Goal: Task Accomplishment & Management: Manage account settings

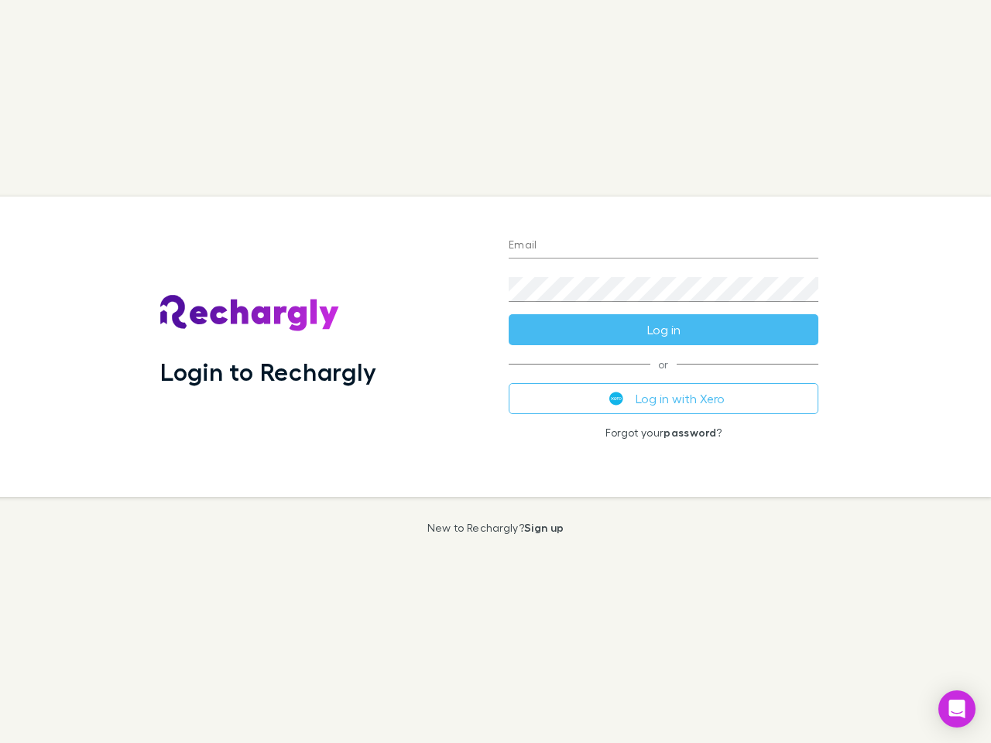
click at [495, 372] on div "Login to Rechargly" at bounding box center [322, 347] width 348 height 300
click at [663, 246] on input "Email" at bounding box center [664, 246] width 310 height 25
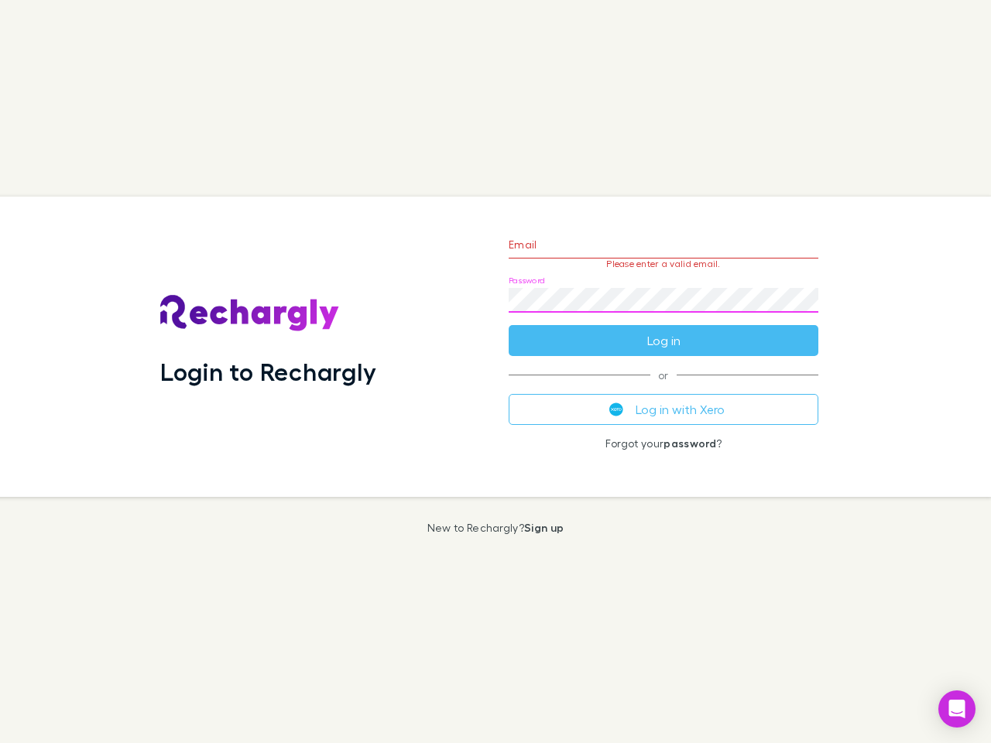
click at [663, 330] on form "Email Please enter a valid email. Password Log in" at bounding box center [664, 288] width 310 height 135
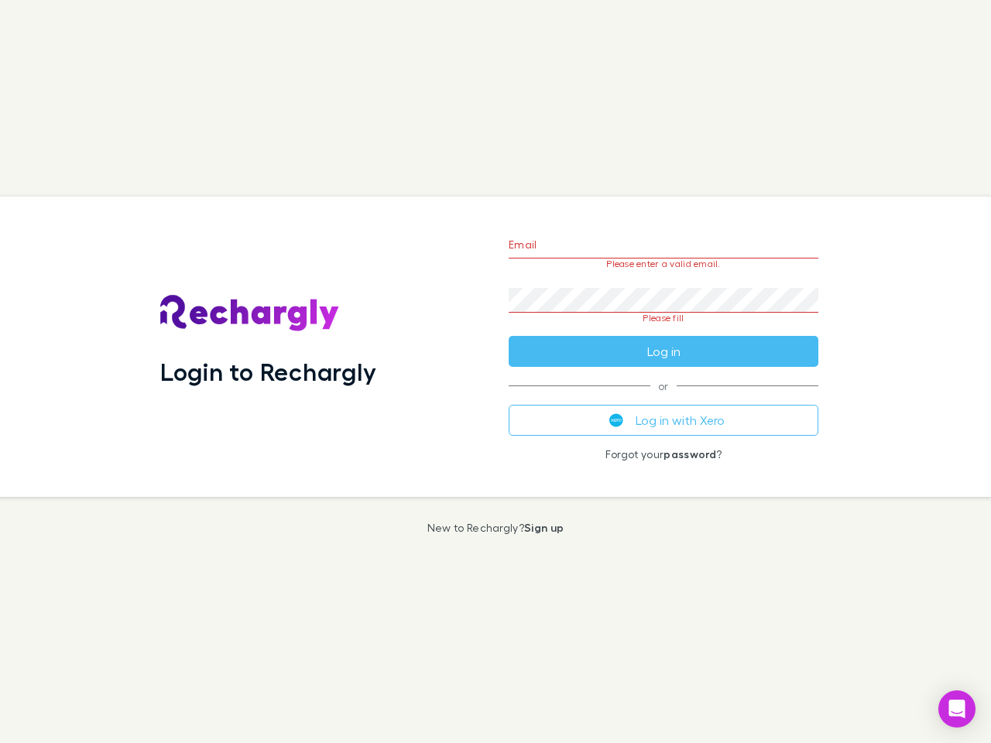
click at [663, 399] on div "Email Please enter a valid email. Password Please fill Log in or Log in with Xe…" at bounding box center [663, 347] width 334 height 300
click at [957, 709] on icon "Open Intercom Messenger" at bounding box center [957, 709] width 16 height 19
